Goal: Book appointment/travel/reservation

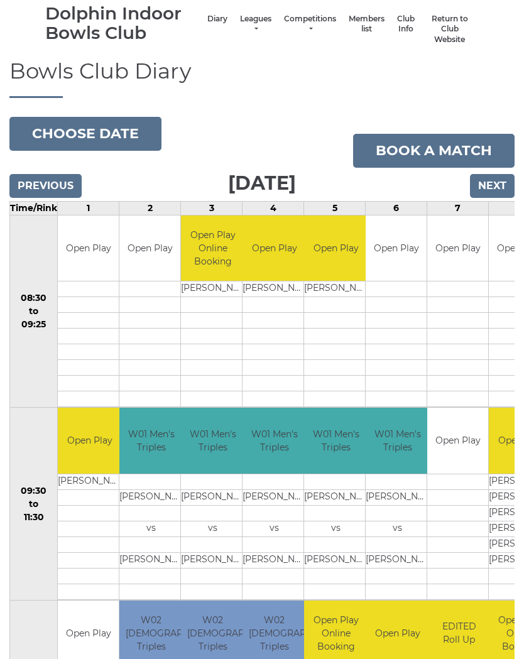
scroll to position [54, 0]
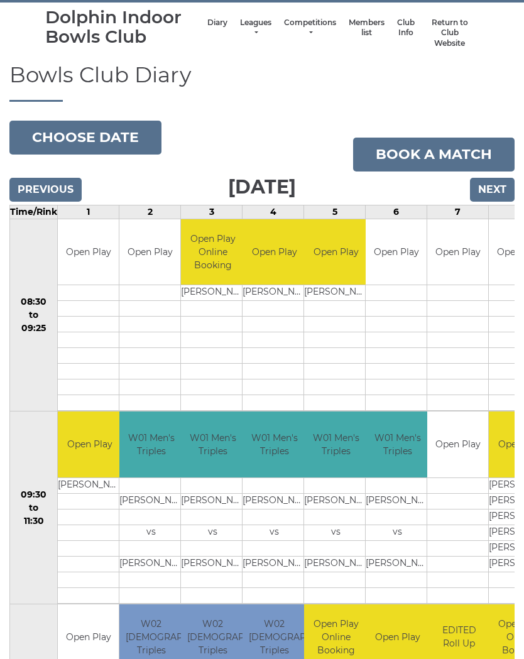
click at [504, 186] on input "Next" at bounding box center [492, 190] width 45 height 24
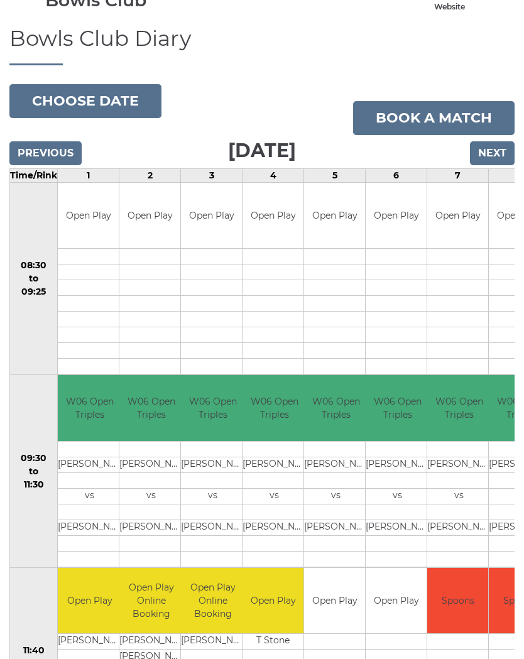
scroll to position [91, 0]
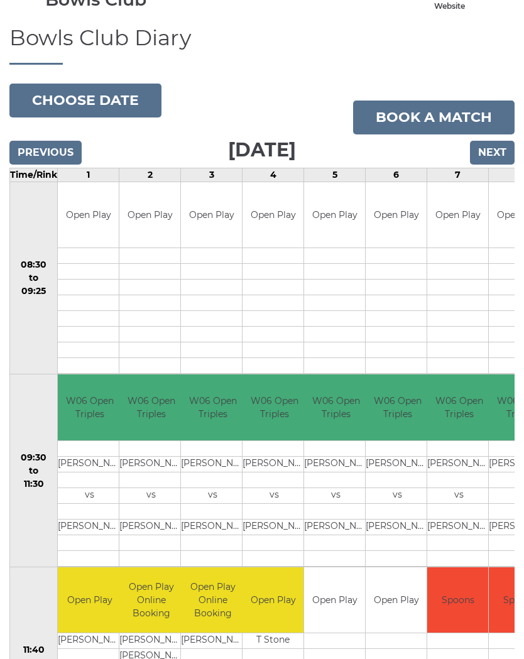
click at [502, 146] on input "Next" at bounding box center [492, 153] width 45 height 24
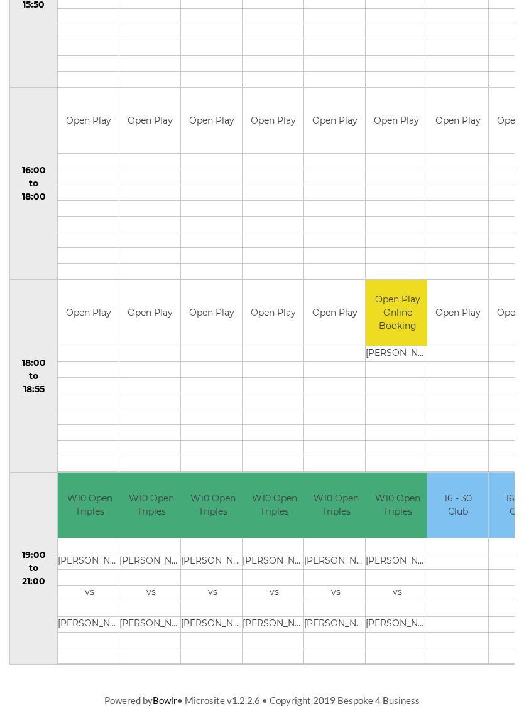
click at [468, 608] on td at bounding box center [457, 609] width 61 height 16
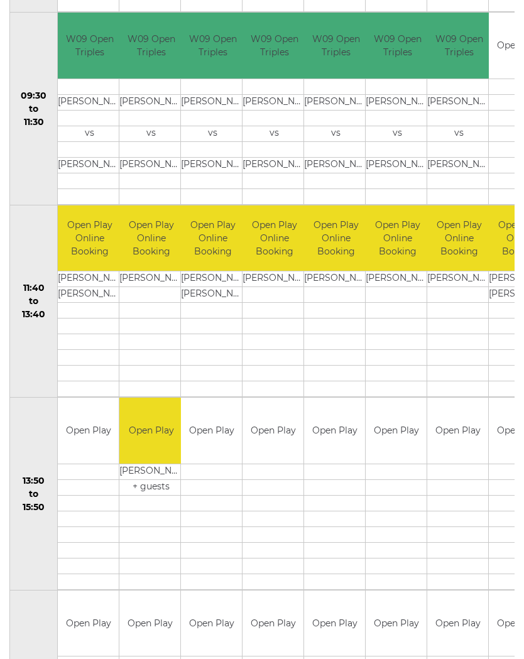
click at [150, 271] on td "Nicholas CHASE" at bounding box center [150, 279] width 63 height 16
click at [151, 274] on td "Nicholas CHASE" at bounding box center [150, 279] width 63 height 16
click at [158, 274] on td "Nicholas CHASE" at bounding box center [150, 279] width 63 height 16
